Goal: Check status: Check status

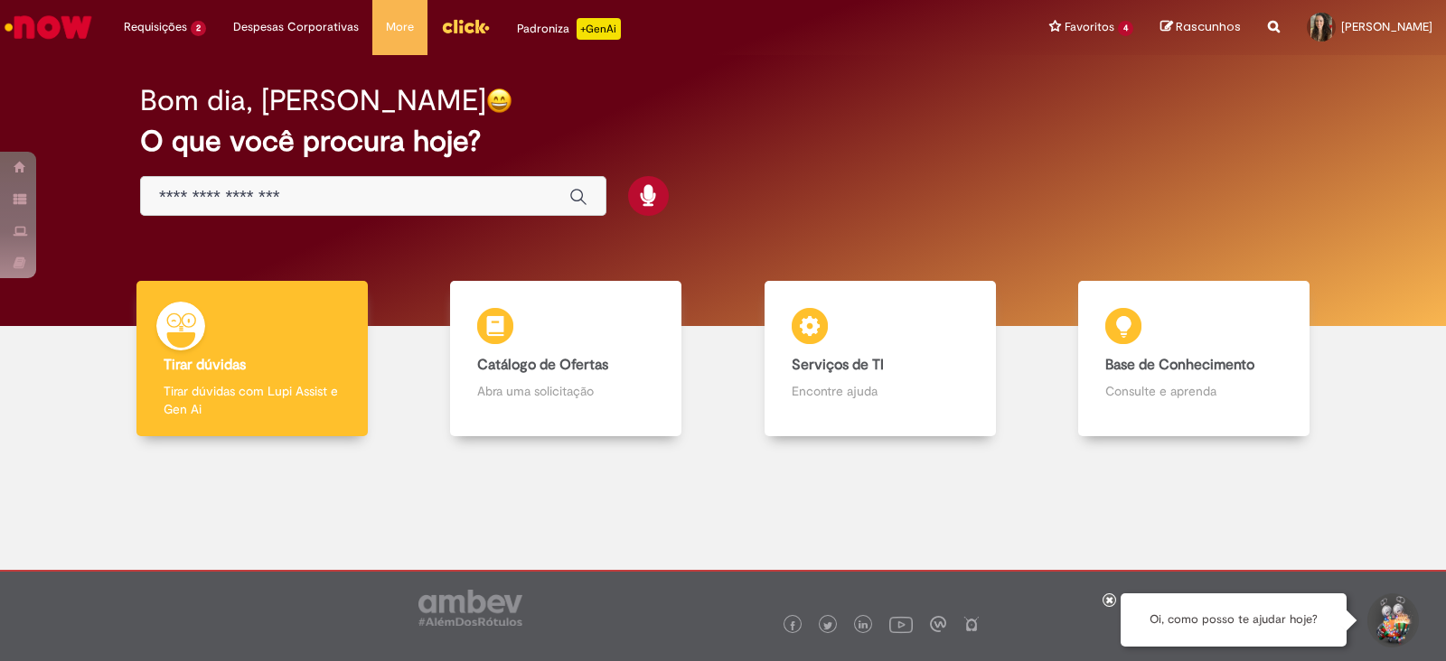
scroll to position [13, 0]
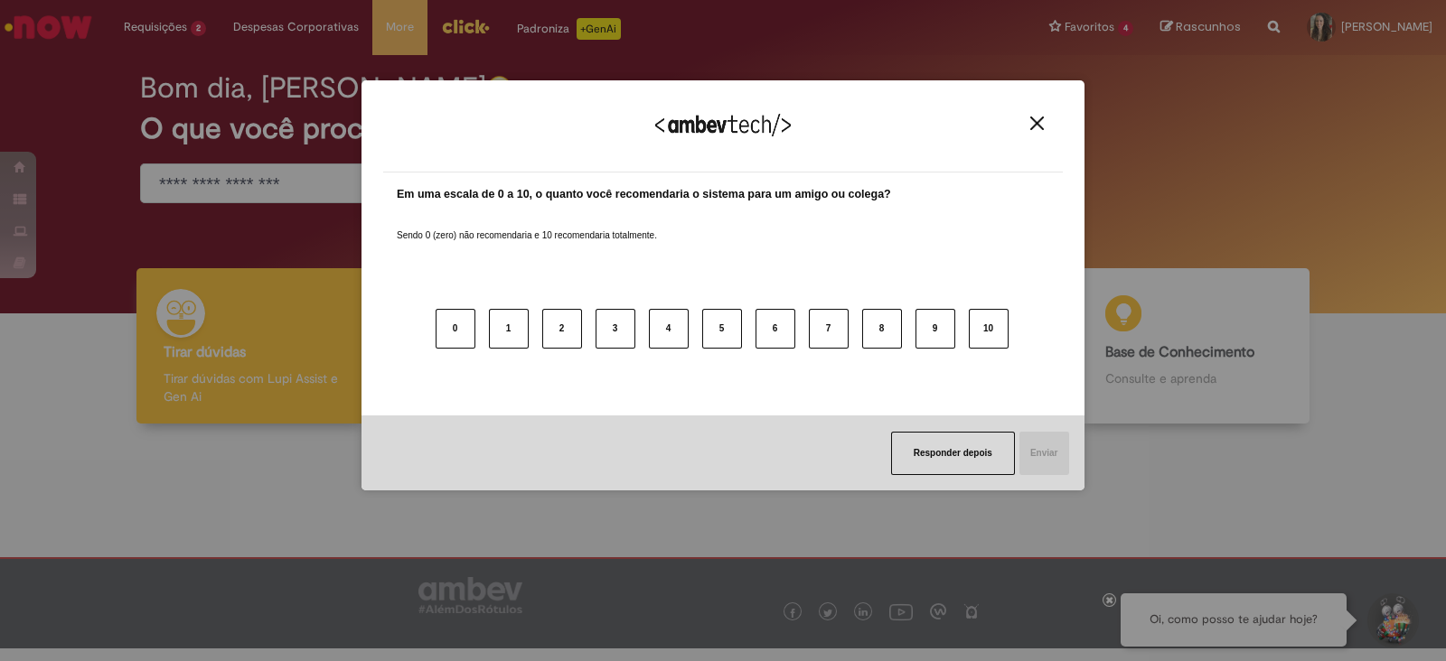
click at [1035, 124] on img "Close" at bounding box center [1037, 124] width 14 height 14
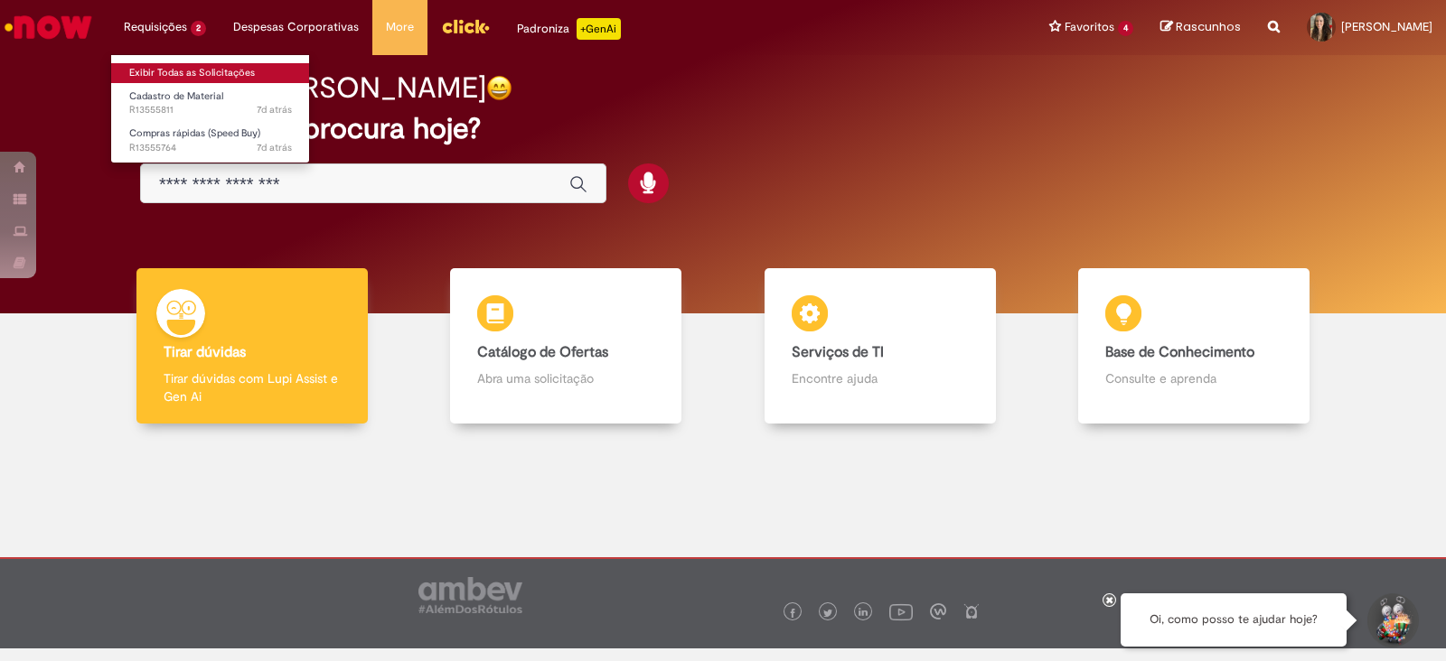
click at [155, 67] on link "Exibir Todas as Solicitações" at bounding box center [210, 73] width 199 height 20
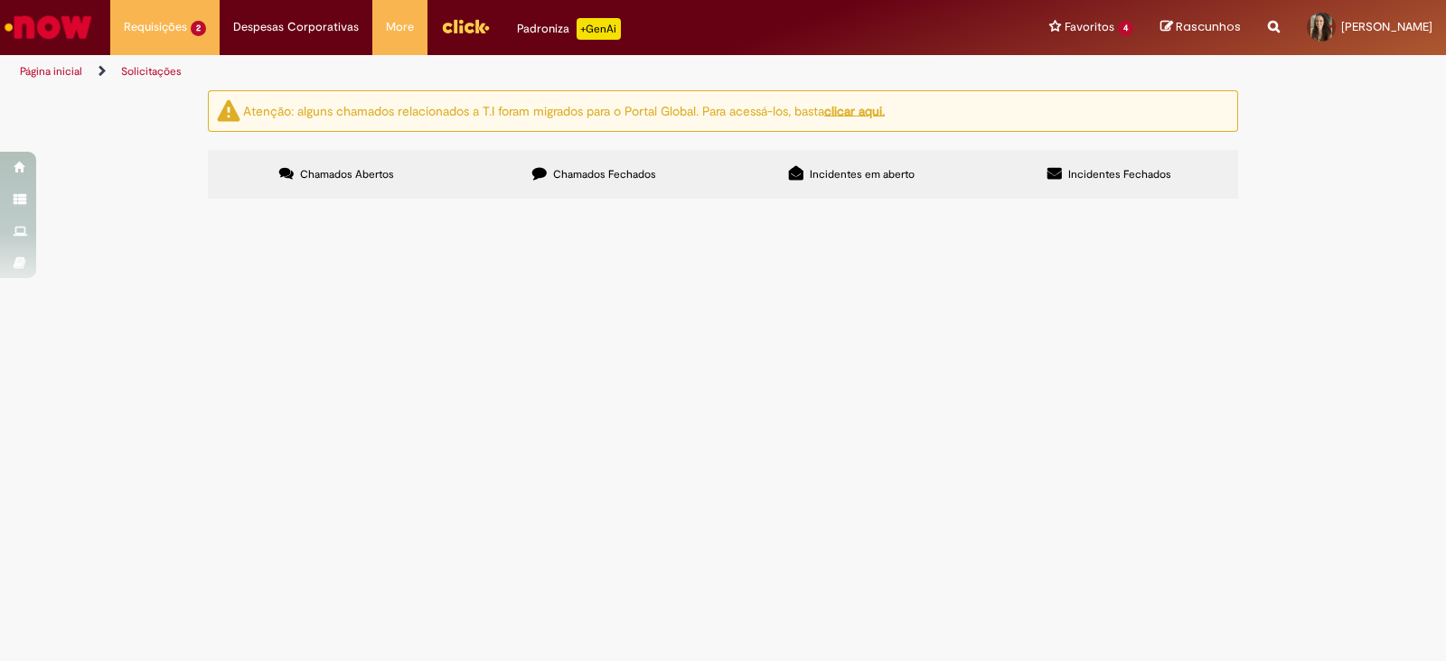
click at [0, 0] on span "Tampa de vial para cromatografia" at bounding box center [0, 0] width 0 height 0
click at [0, 0] on span "R13555764" at bounding box center [0, 0] width 0 height 0
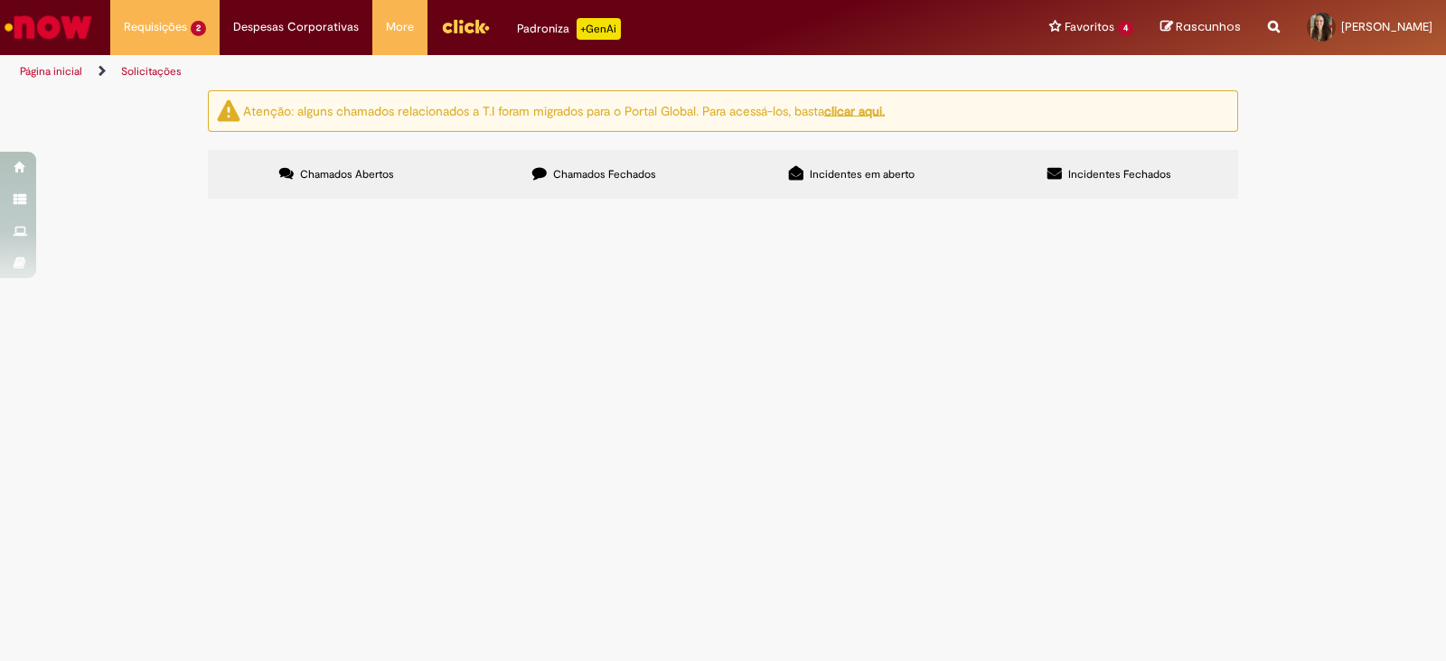
click at [0, 0] on span "R13555764" at bounding box center [0, 0] width 0 height 0
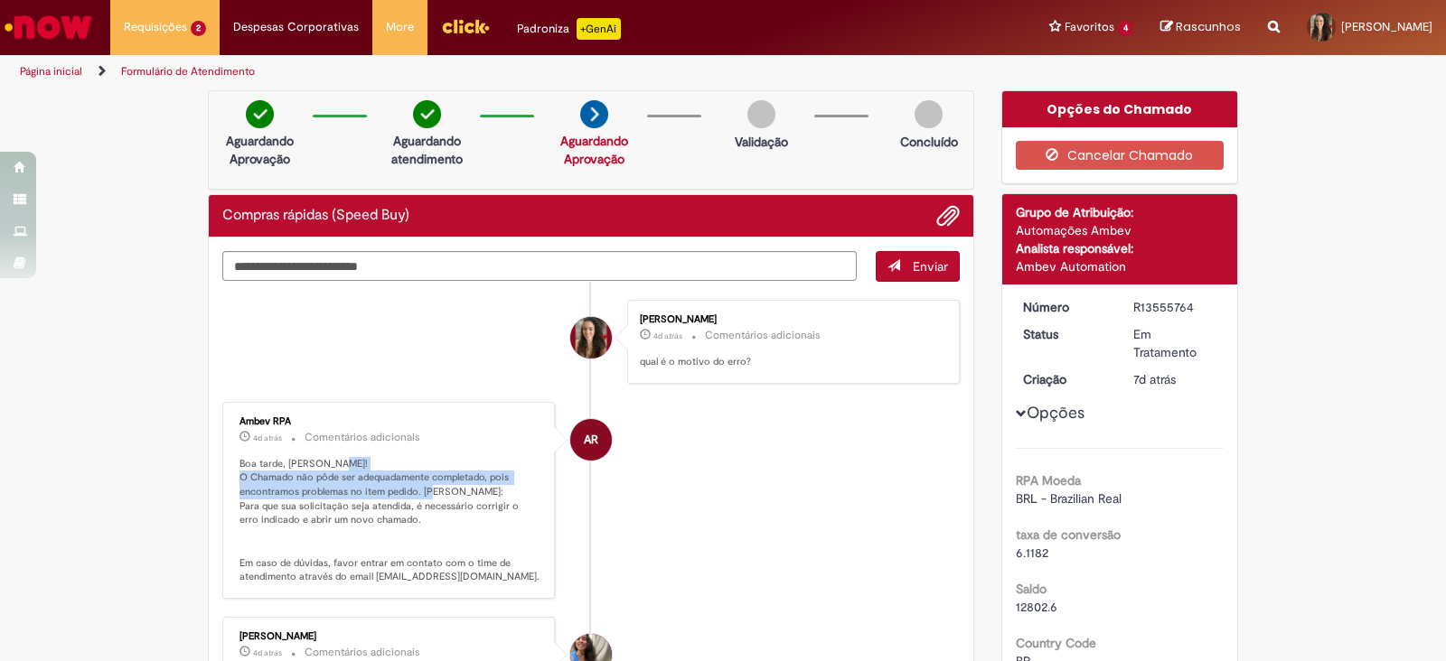
drag, startPoint x: 227, startPoint y: 482, endPoint x: 454, endPoint y: 496, distance: 228.1
click at [454, 496] on div "Ambev RPA 4d atrás 4 dias atrás Comentários adicionais Boa tarde, [PERSON_NAME]…" at bounding box center [389, 500] width 322 height 186
click at [307, 515] on p "Boa tarde, [PERSON_NAME]! O Chamado não pôde ser adequadamente completado, pois…" at bounding box center [389, 520] width 301 height 127
